Goal: Task Accomplishment & Management: Complete application form

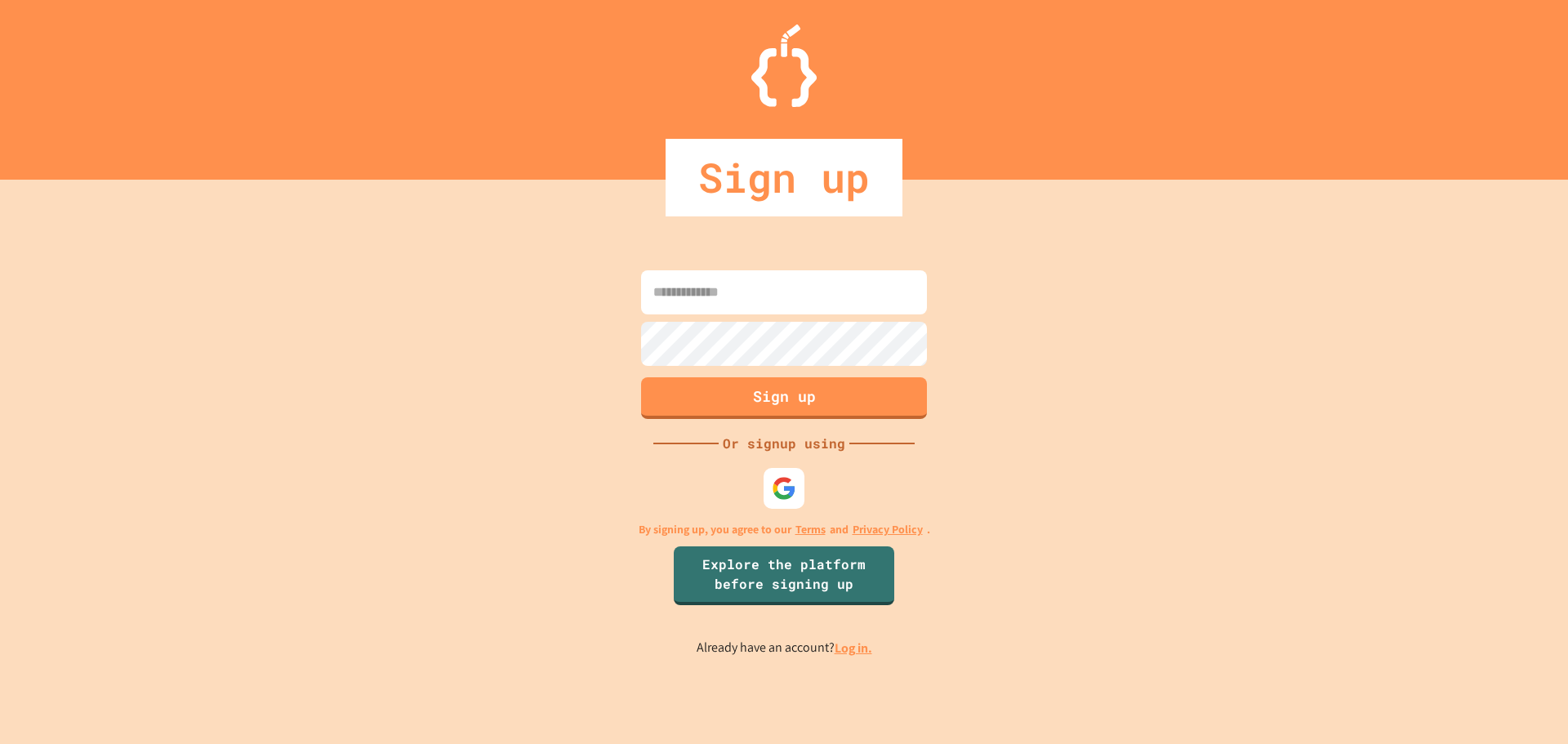
click at [653, 285] on input at bounding box center [784, 292] width 286 height 44
type input "**********"
click at [792, 472] on div at bounding box center [783, 488] width 49 height 49
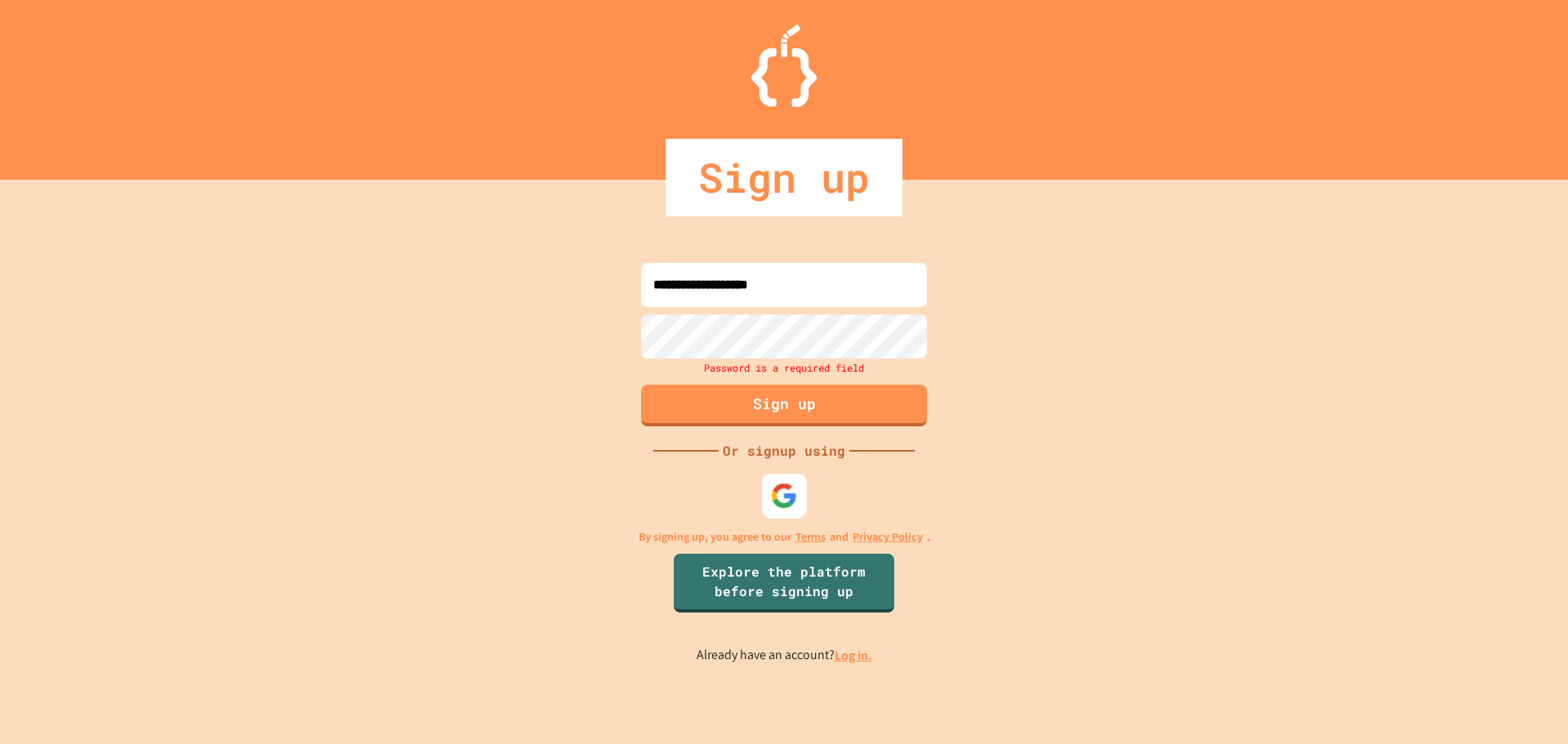
click at [793, 486] on img at bounding box center [784, 495] width 27 height 27
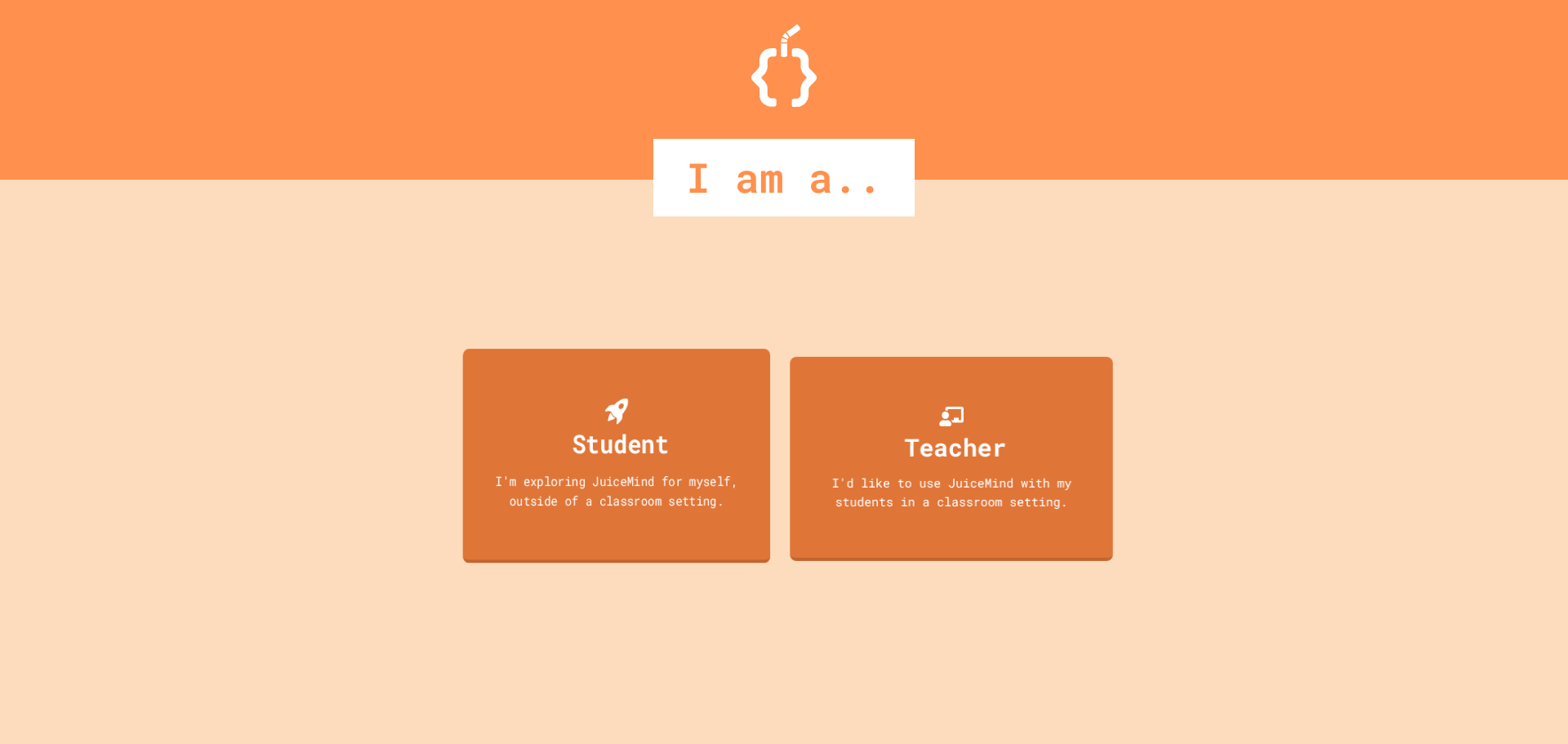
click at [582, 442] on div "Student" at bounding box center [619, 443] width 97 height 38
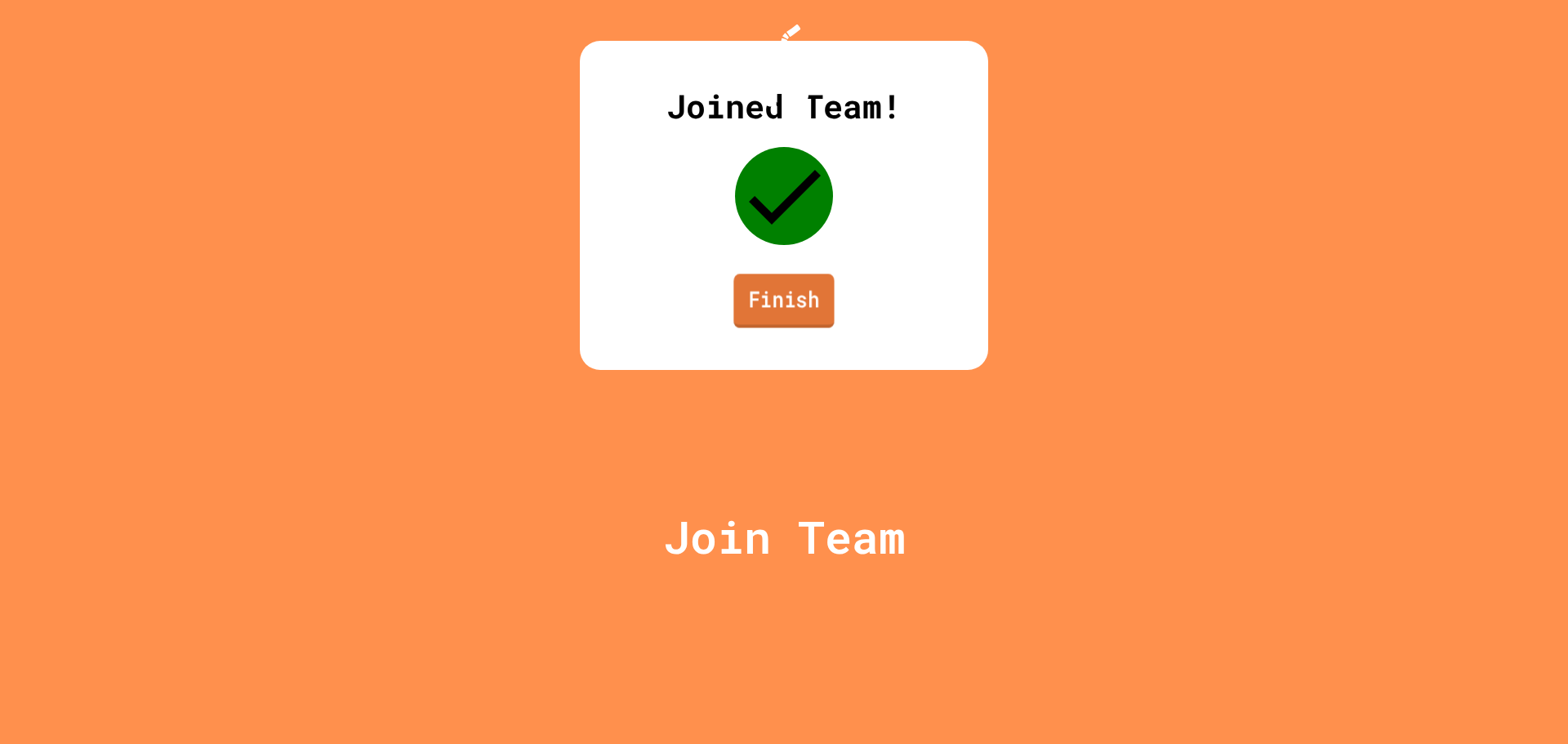
click at [749, 327] on link "Finish" at bounding box center [783, 300] width 100 height 54
